Goal: Task Accomplishment & Management: Use online tool/utility

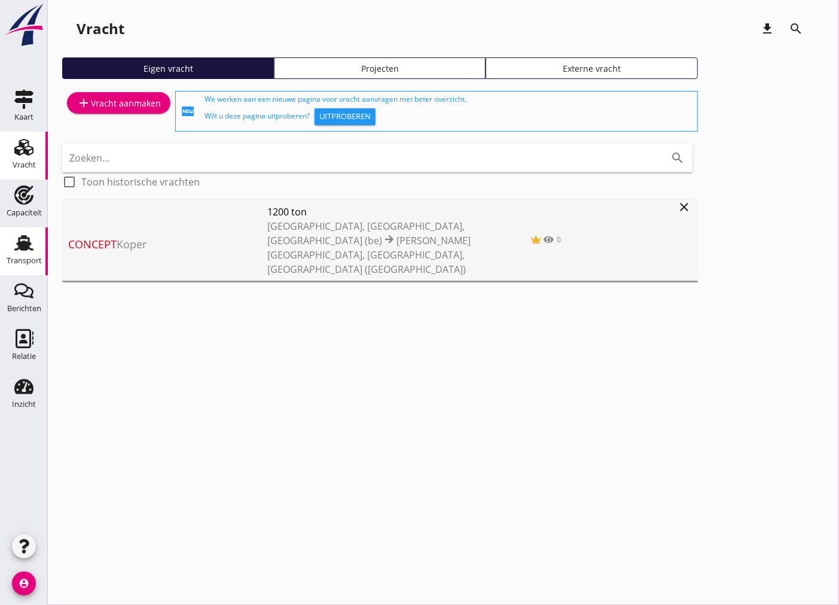
click at [26, 246] on use at bounding box center [23, 243] width 19 height 16
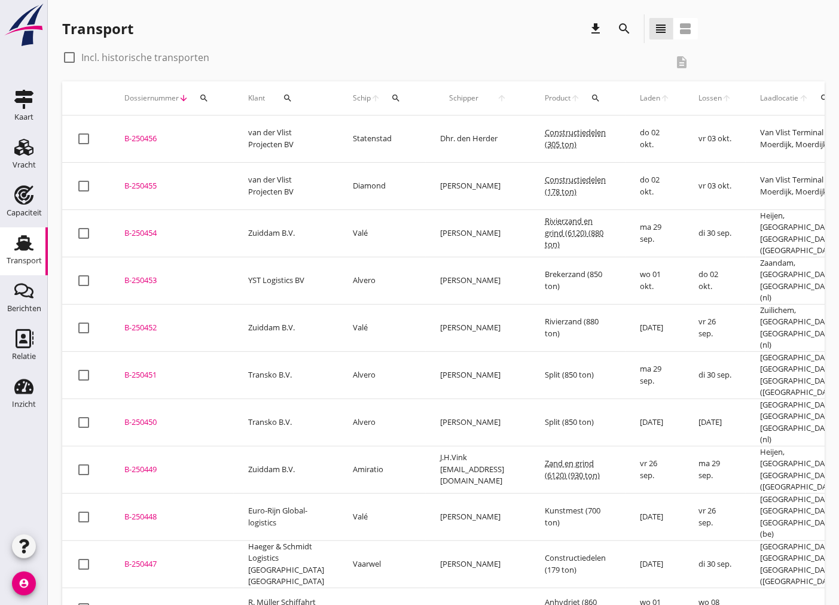
click at [135, 322] on div "B-250452" at bounding box center [171, 328] width 95 height 12
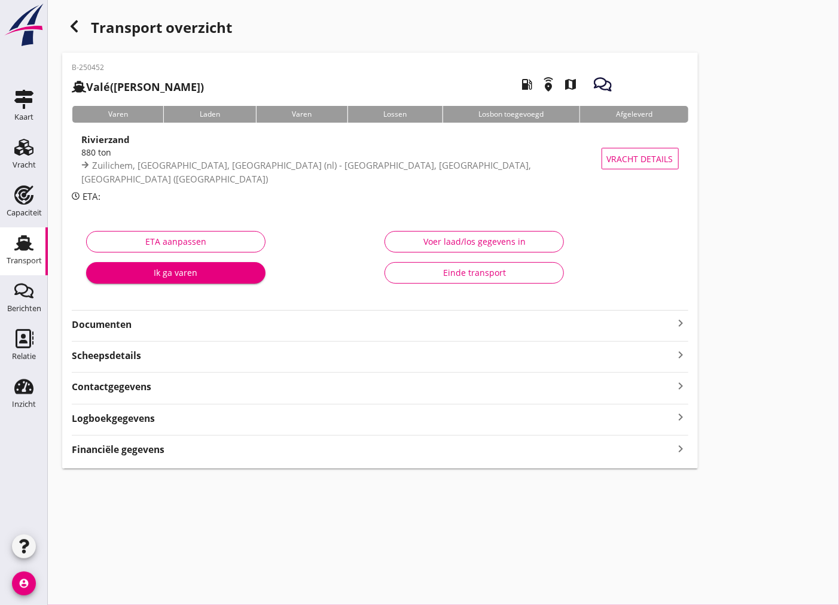
click at [149, 327] on strong "Documenten" at bounding box center [373, 325] width 602 height 14
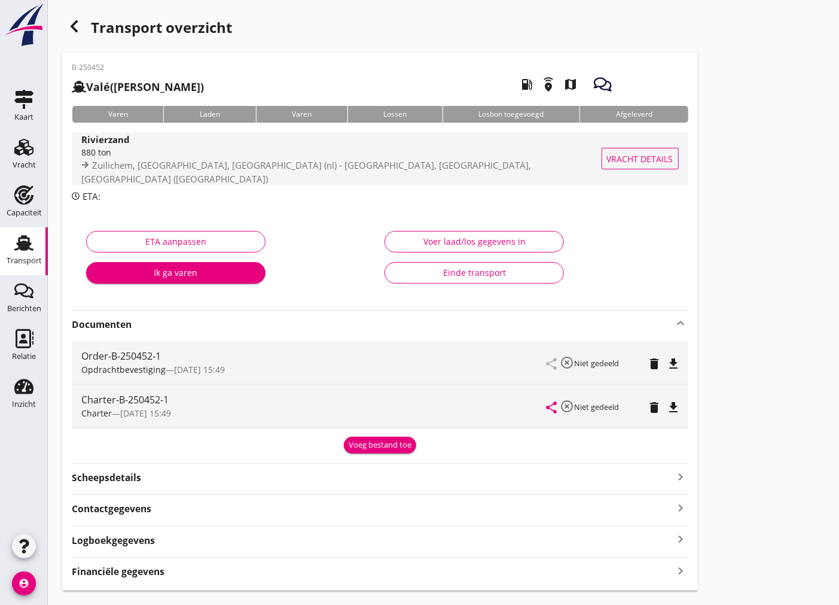
click at [189, 153] on div "880 ton" at bounding box center [347, 152] width 533 height 13
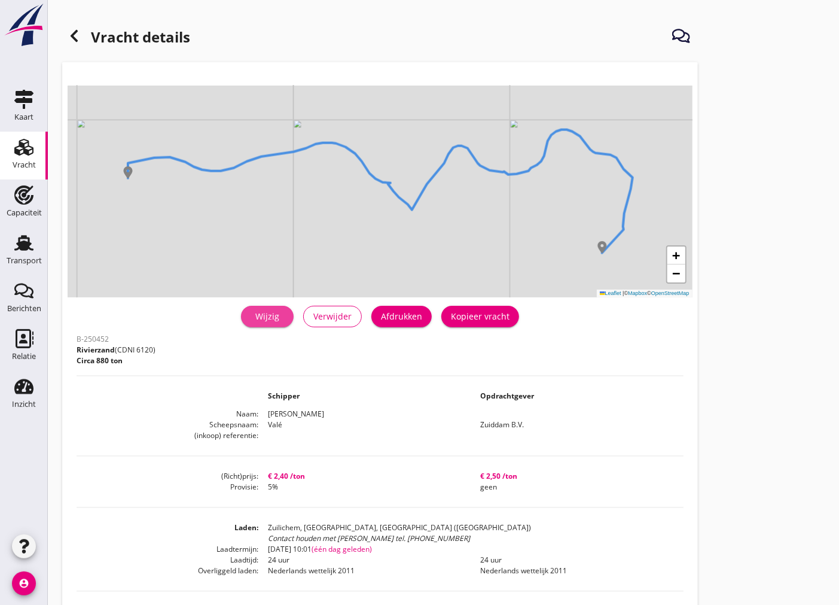
click at [284, 313] on div "Wijzig" at bounding box center [267, 316] width 33 height 13
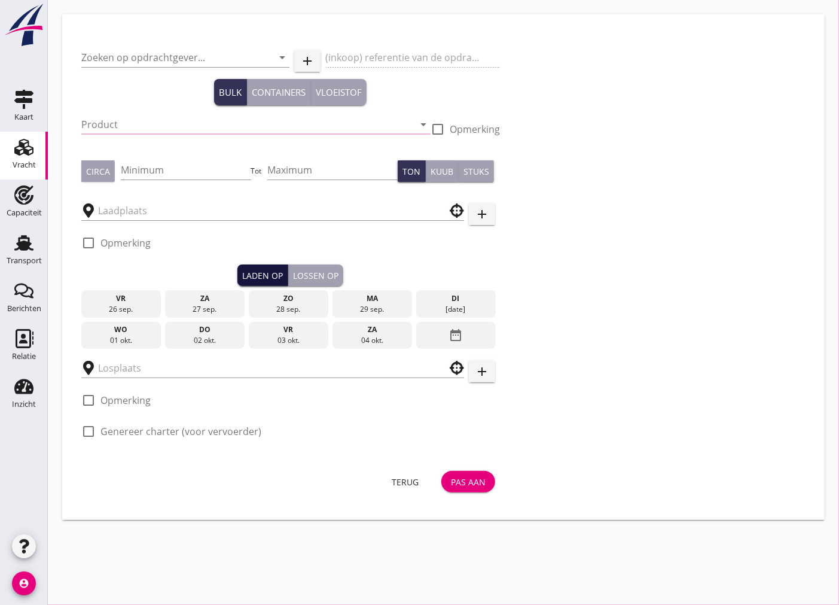
type input "Zuiddam B.V."
type input "Rivierzand (6120)"
type input "880"
type input "Zuilichem, [GEOGRAPHIC_DATA], [GEOGRAPHIC_DATA]"
checkbox input "true"
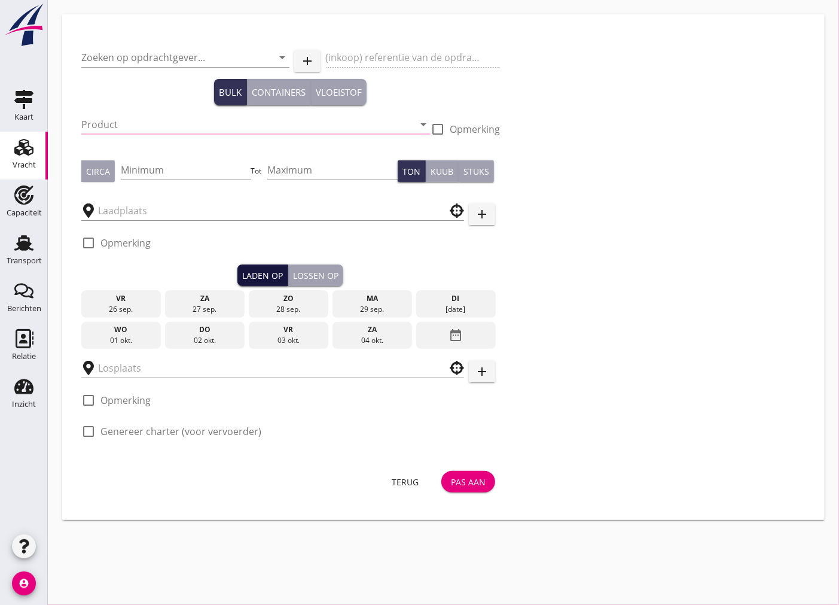
type input "[GEOGRAPHIC_DATA], [GEOGRAPHIC_DATA], [GEOGRAPHIC_DATA]"
checkbox input "true"
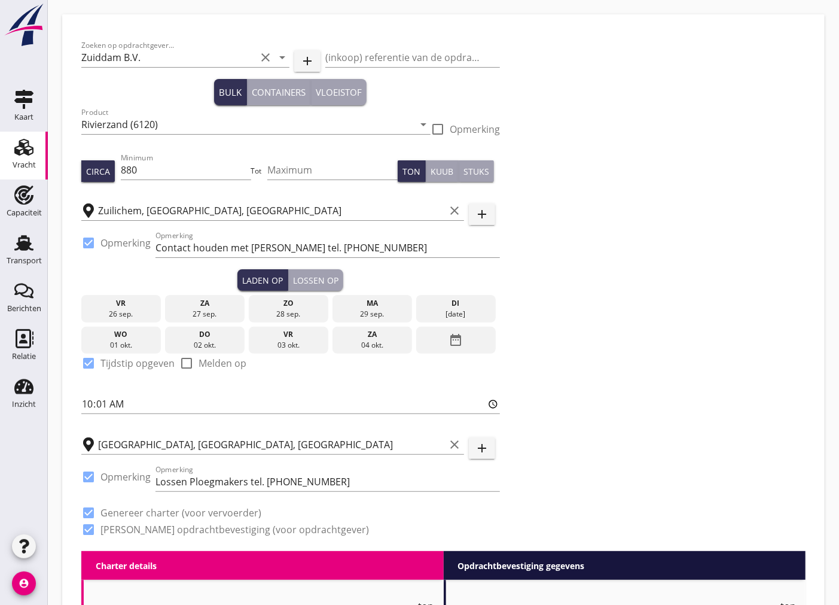
type input "2.4"
checkbox input "false"
radio input "false"
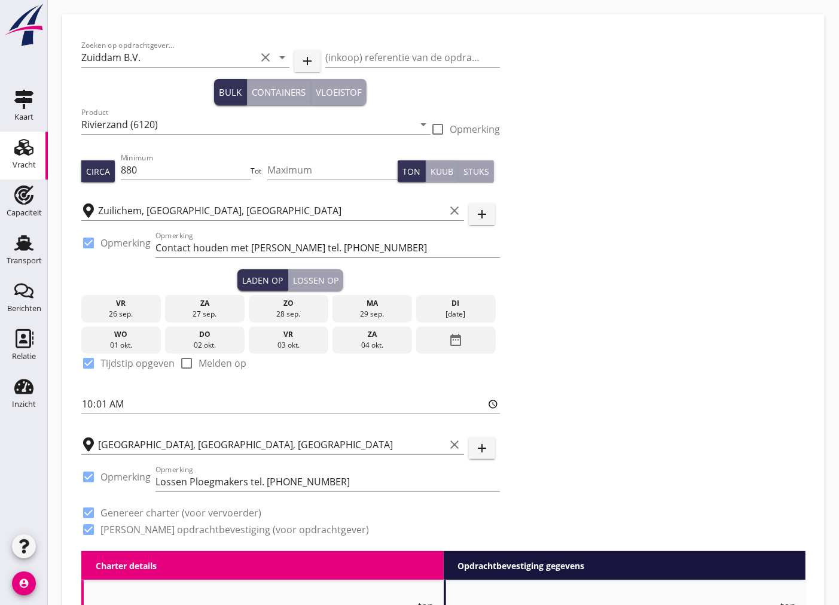
checkbox input "true"
type input "24"
type input "5"
type input "14"
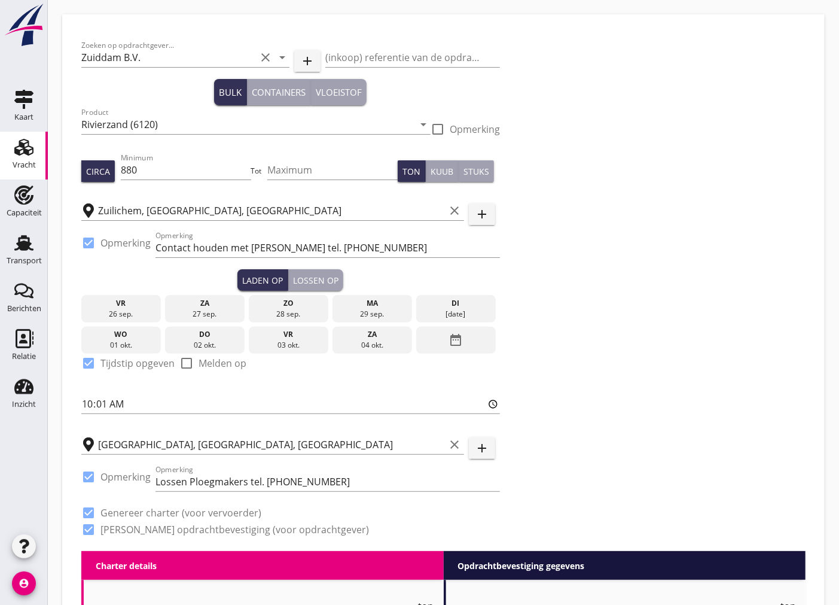
type input "2.5"
checkbox input "false"
radio input "false"
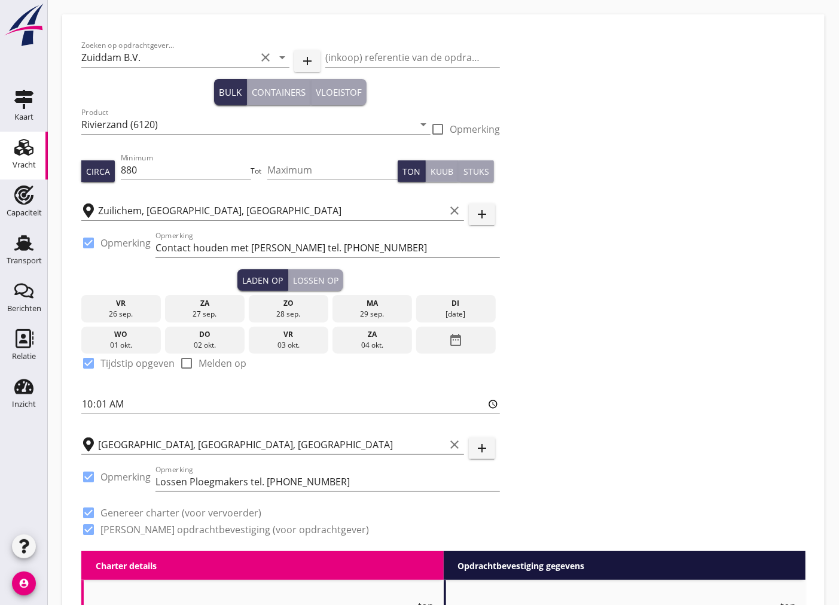
checkbox input "true"
type input "24"
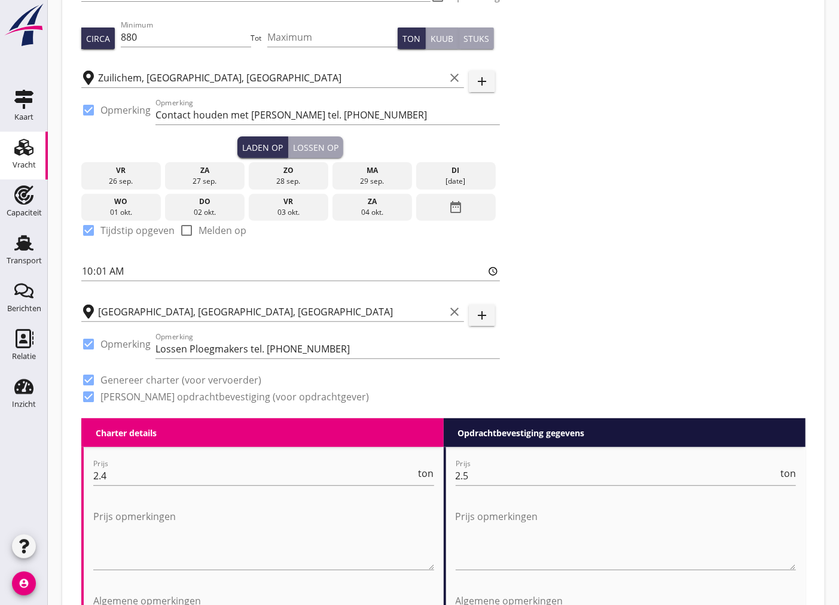
scroll to position [398, 0]
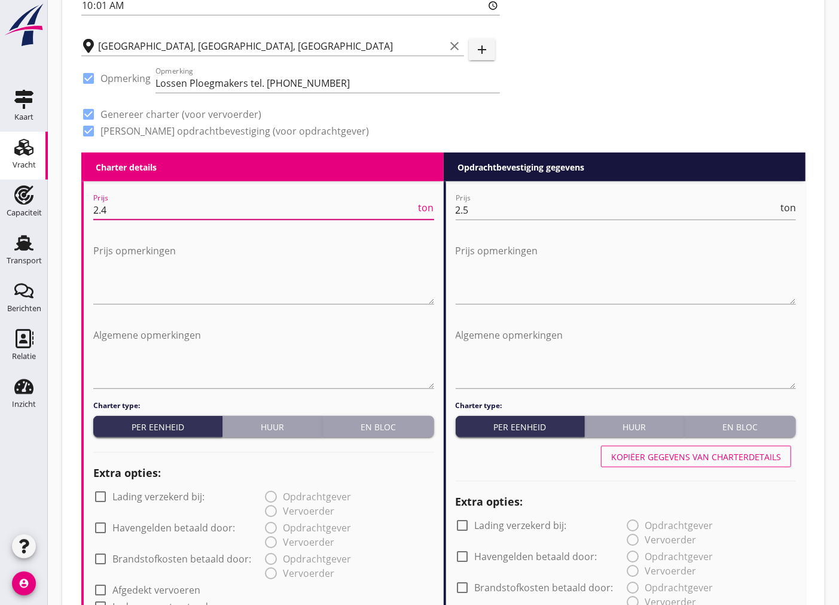
click at [141, 213] on input "2.4" at bounding box center [254, 209] width 323 height 19
click at [123, 275] on textarea "Prijs opmerkingen" at bounding box center [263, 272] width 341 height 63
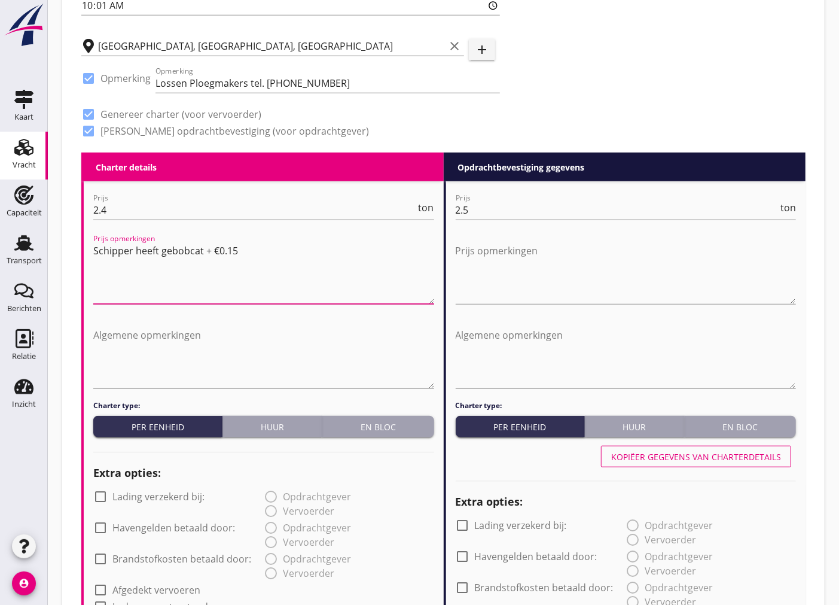
drag, startPoint x: 271, startPoint y: 248, endPoint x: 51, endPoint y: 244, distance: 220.1
click at [51, 244] on div "Zoeken op opdrachtgever... Zuiddam B.V. clear arrow_drop_down add (inkoop) refe…" at bounding box center [443, 513] width 791 height 1823
type textarea "Schipper heeft gebobcat + €0.15"
click at [496, 268] on textarea "Prijs opmerkingen" at bounding box center [626, 272] width 341 height 63
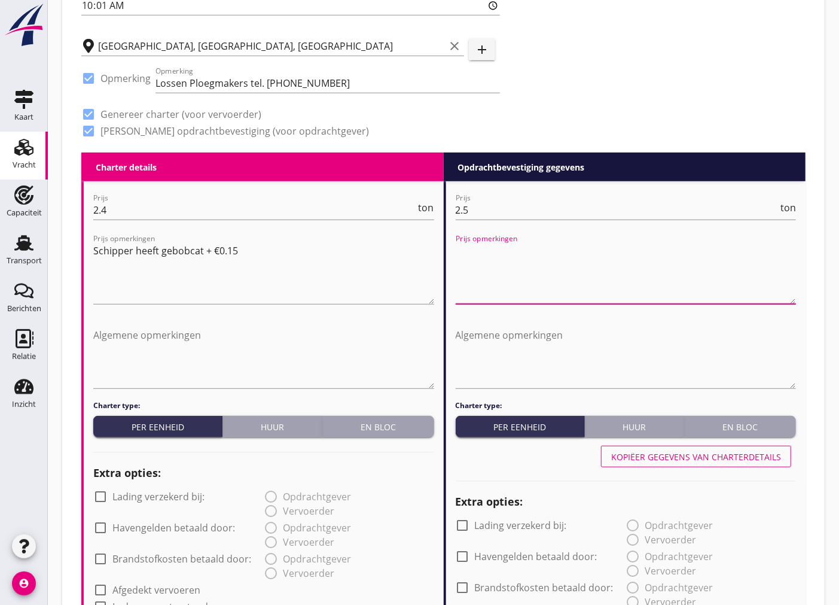
paste textarea "Schipper heeft gebobcat + €0.15"
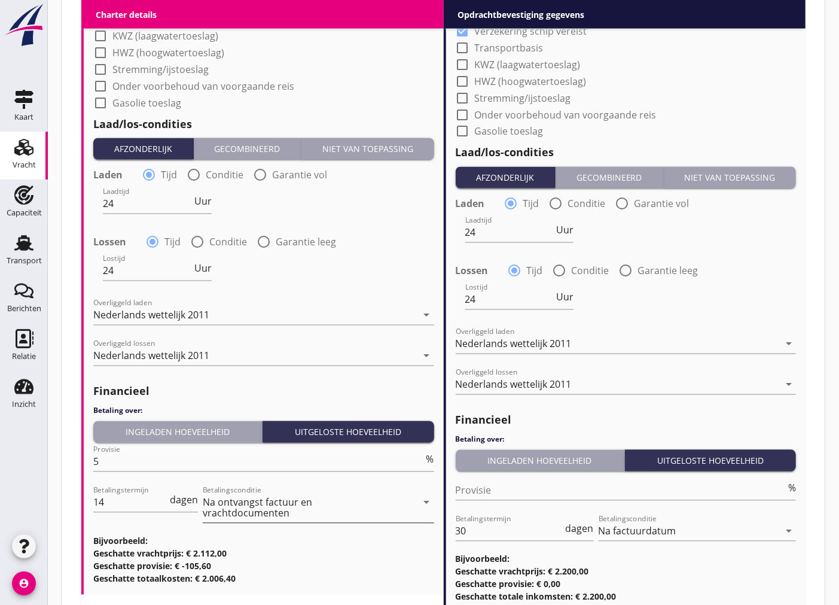
scroll to position [1217, 0]
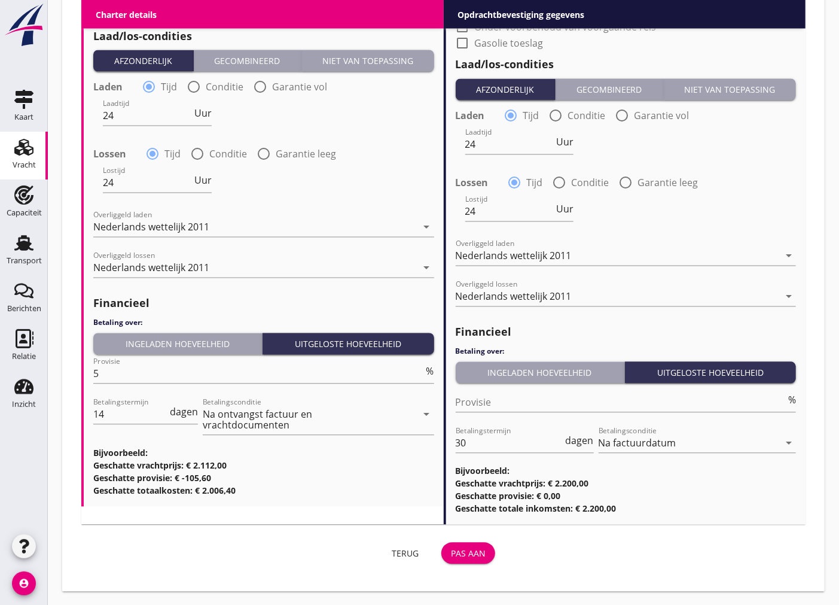
type textarea "Schipper heeft gebobcat + €0.15"
click at [473, 562] on button "Pas aan" at bounding box center [468, 553] width 54 height 22
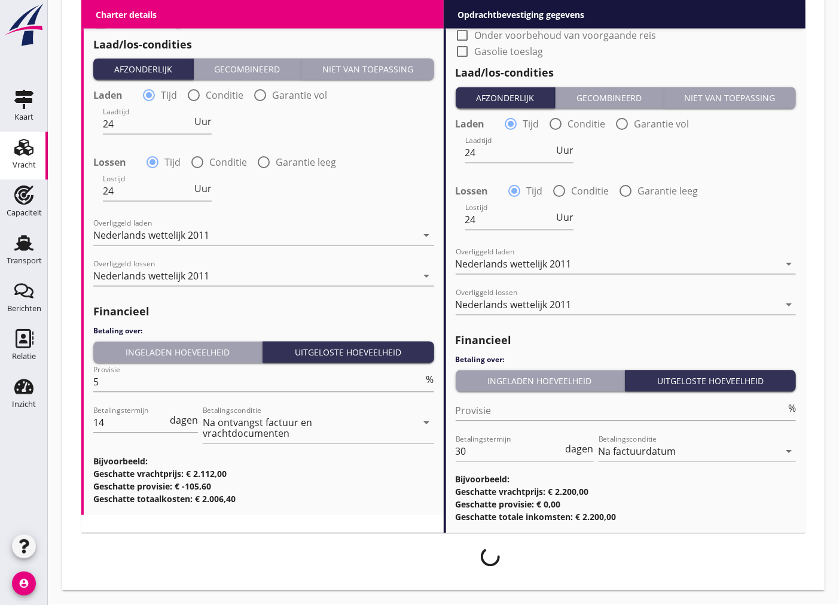
scroll to position [1208, 0]
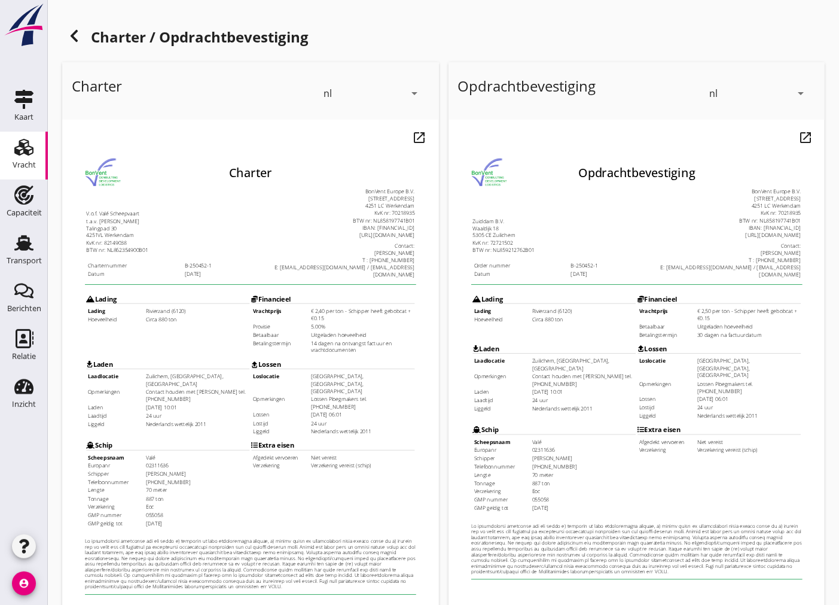
scroll to position [142, 0]
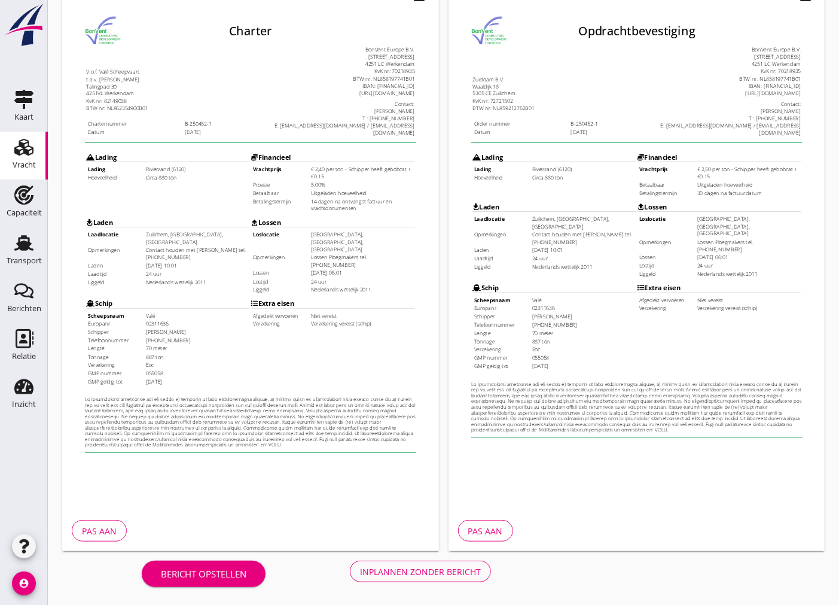
click at [444, 569] on div "Inplannen zonder bericht" at bounding box center [420, 571] width 121 height 13
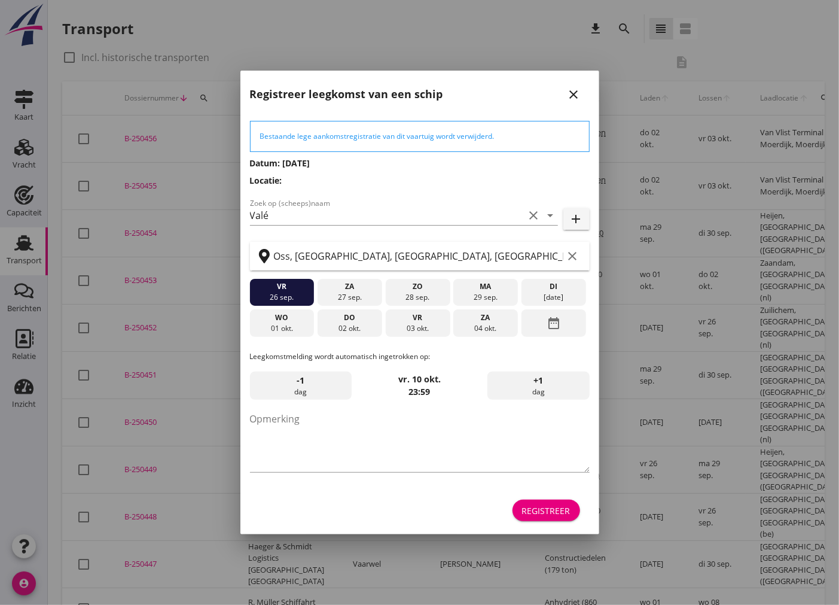
click at [578, 90] on icon "close" at bounding box center [574, 94] width 14 height 14
